Goal: Task Accomplishment & Management: Manage account settings

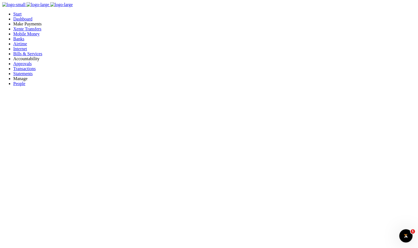
scroll to position [4, 4]
click at [28, 15] on link "Switch accounts" at bounding box center [13, 13] width 29 height 5
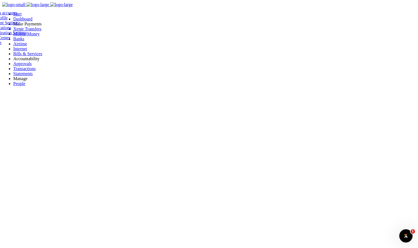
click at [19, 25] on link "Account Settings" at bounding box center [4, 22] width 30 height 5
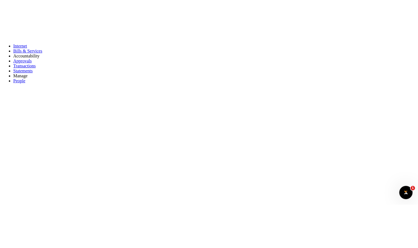
scroll to position [1, 0]
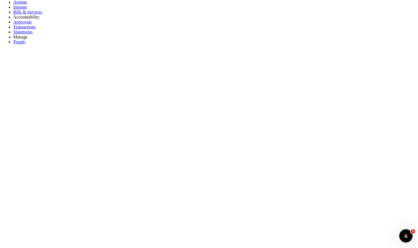
scroll to position [10, 0]
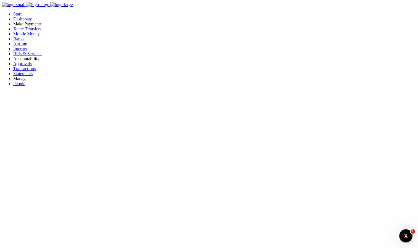
scroll to position [4, 4]
